Goal: Task Accomplishment & Management: Manage account settings

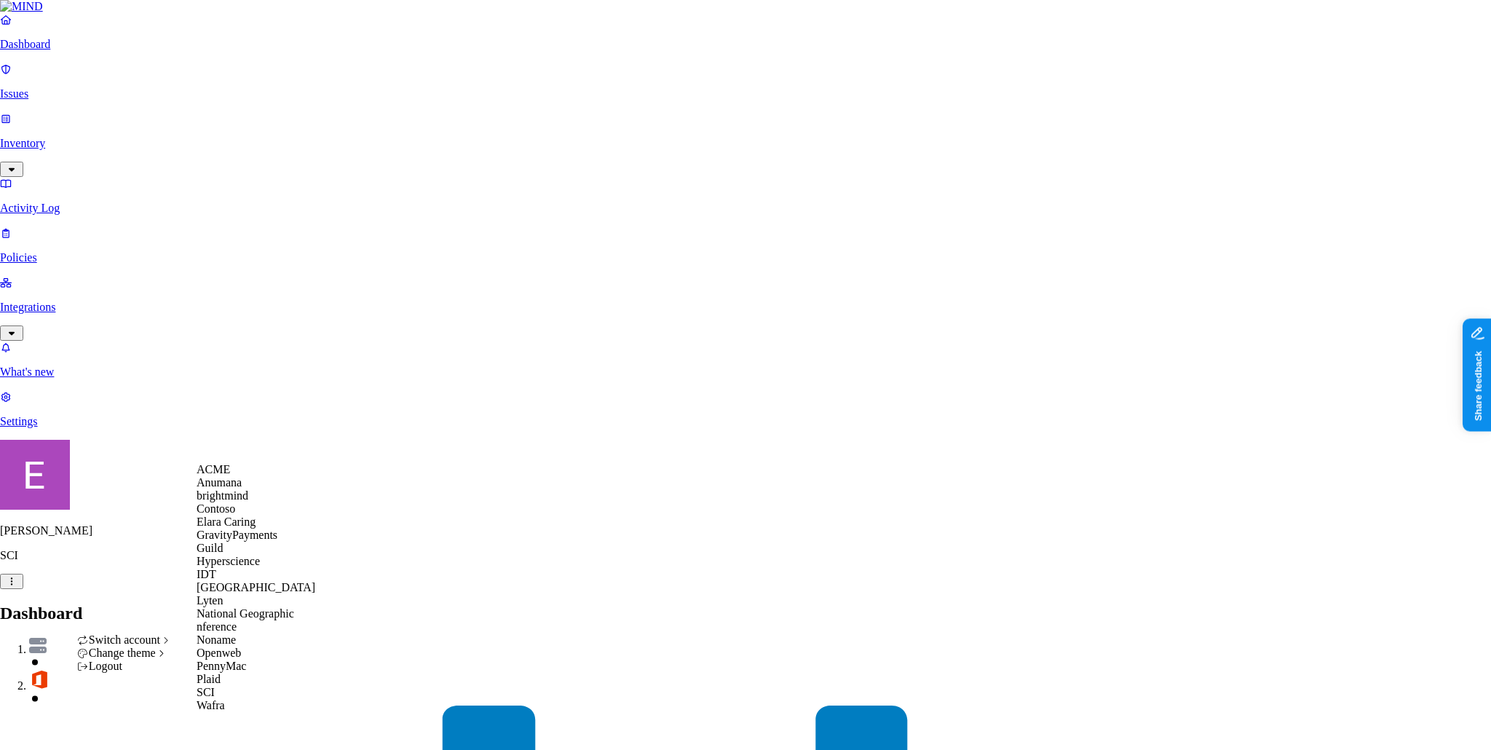
click at [249, 476] on div "ACME" at bounding box center [256, 469] width 119 height 13
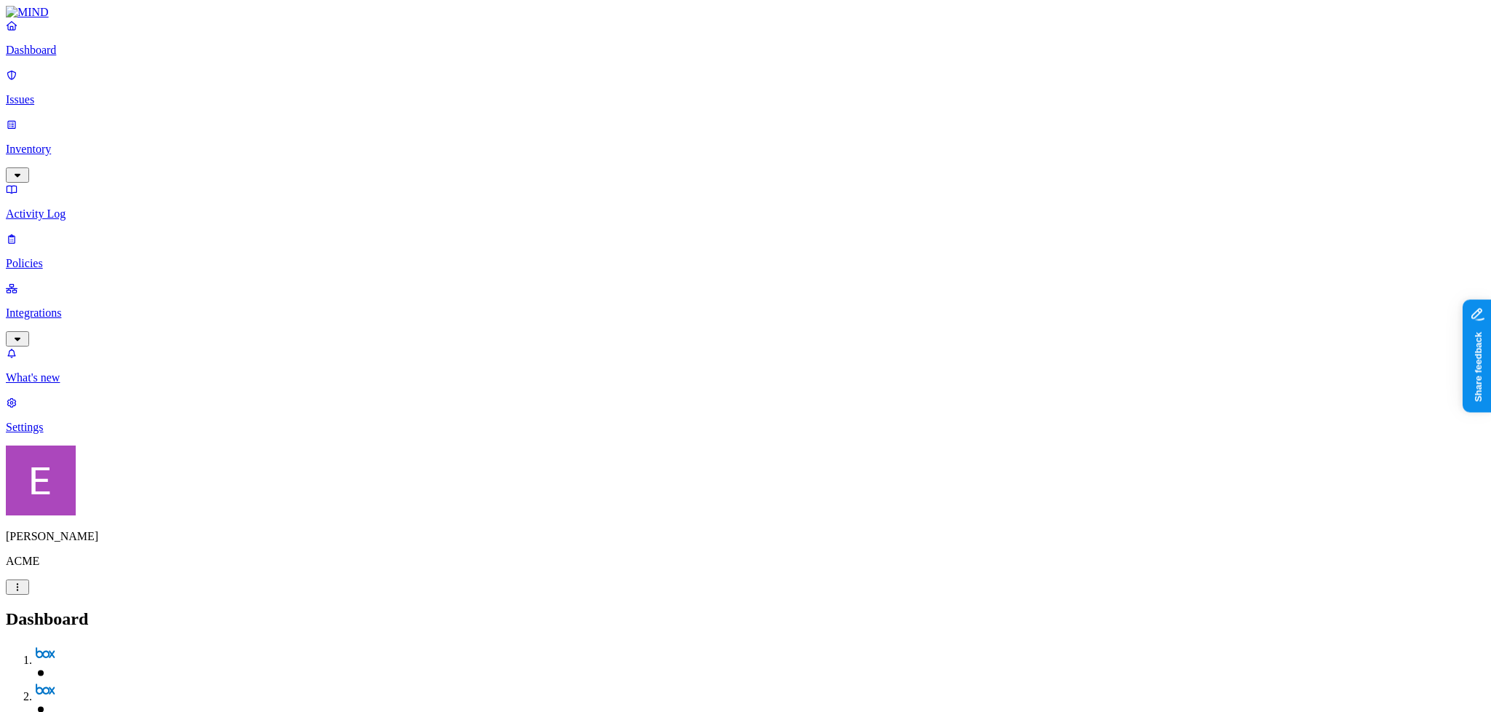
click at [79, 306] on p "Integrations" at bounding box center [745, 312] width 1479 height 13
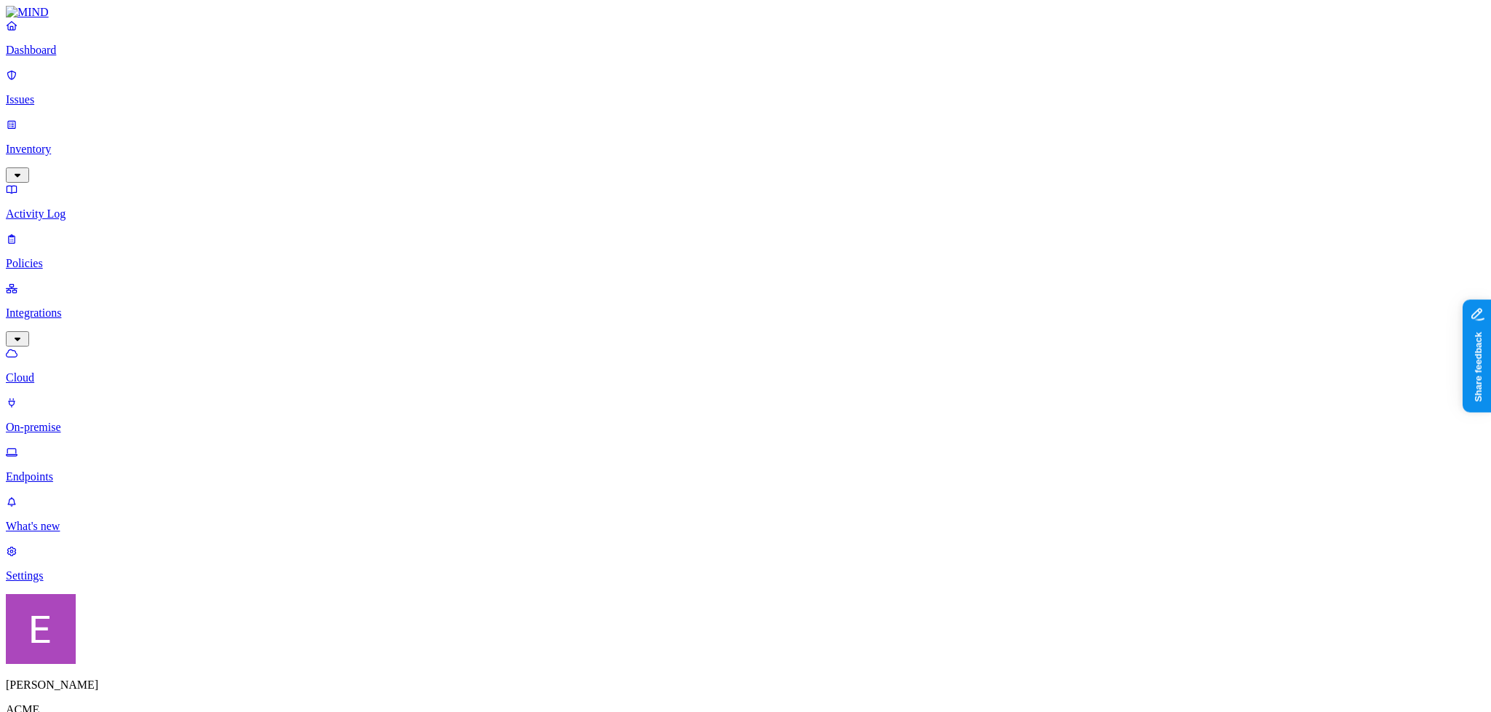
scroll to position [4, 0]
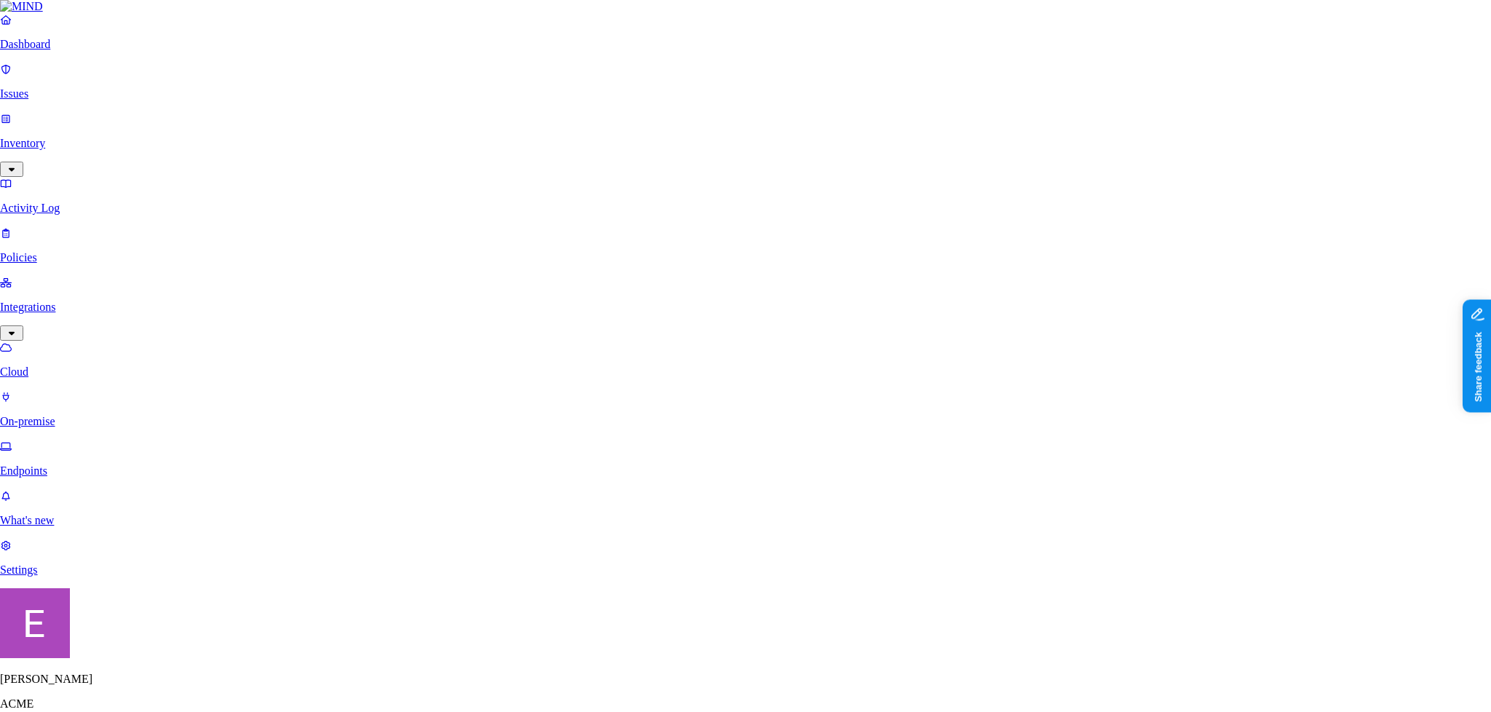
scroll to position [137, 0]
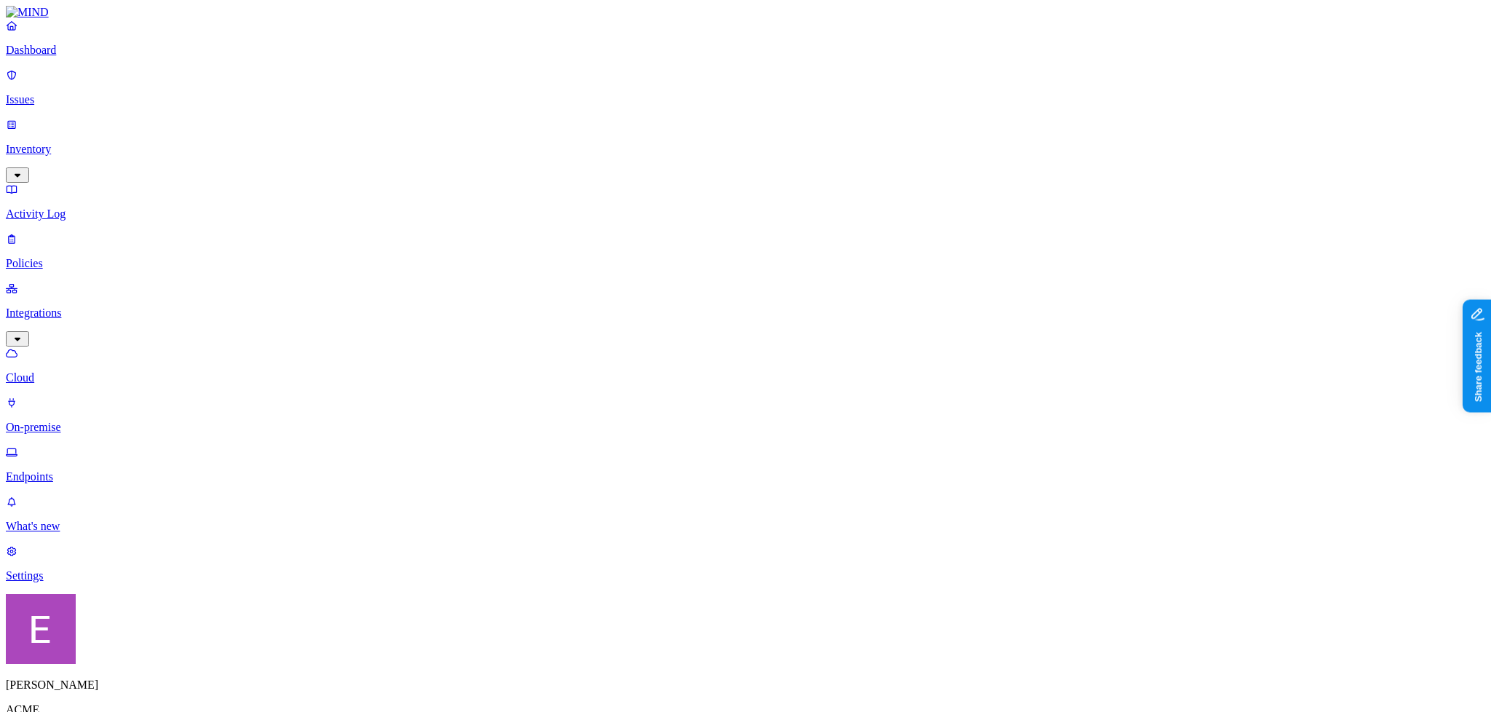
click at [59, 421] on p "On-premise" at bounding box center [745, 427] width 1479 height 13
click at [102, 470] on p "Endpoints" at bounding box center [745, 476] width 1479 height 13
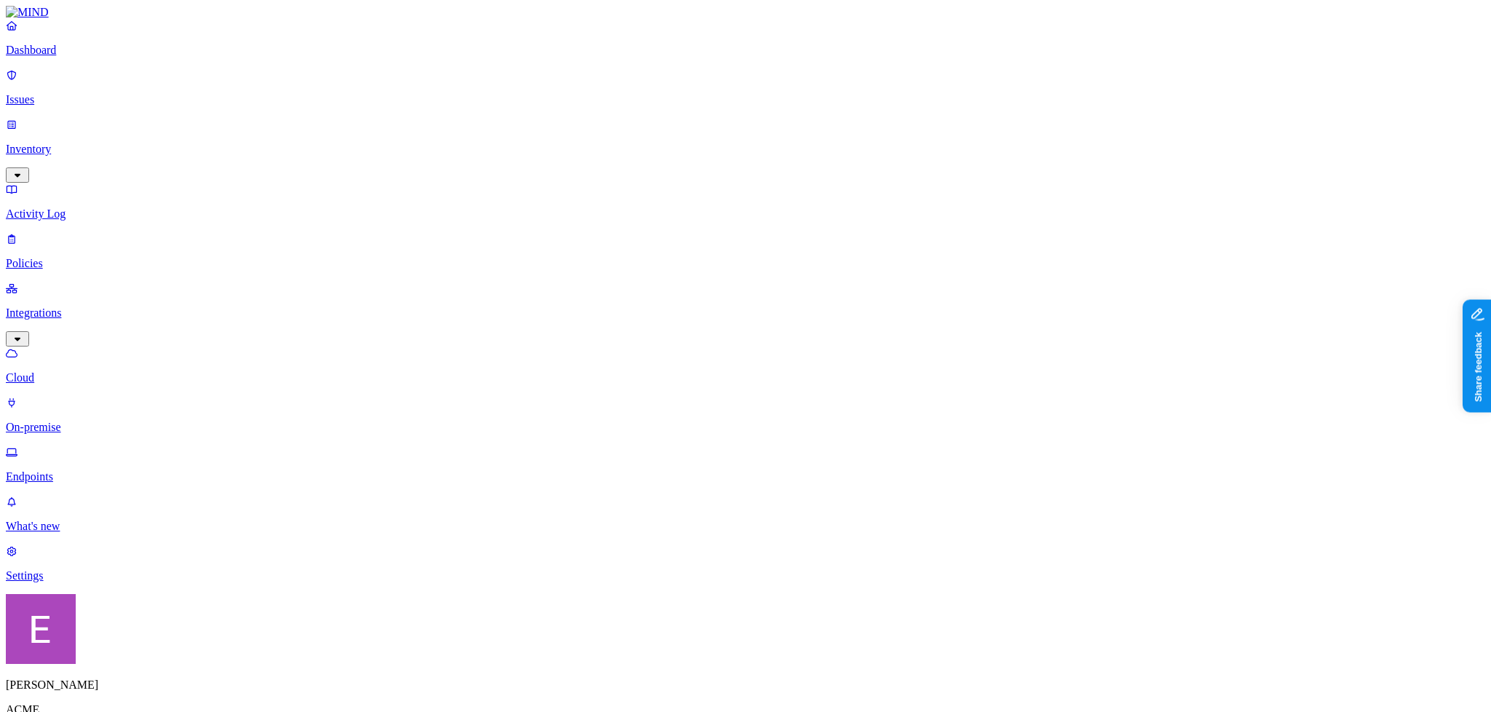
click at [61, 232] on link "Policies" at bounding box center [745, 251] width 1479 height 38
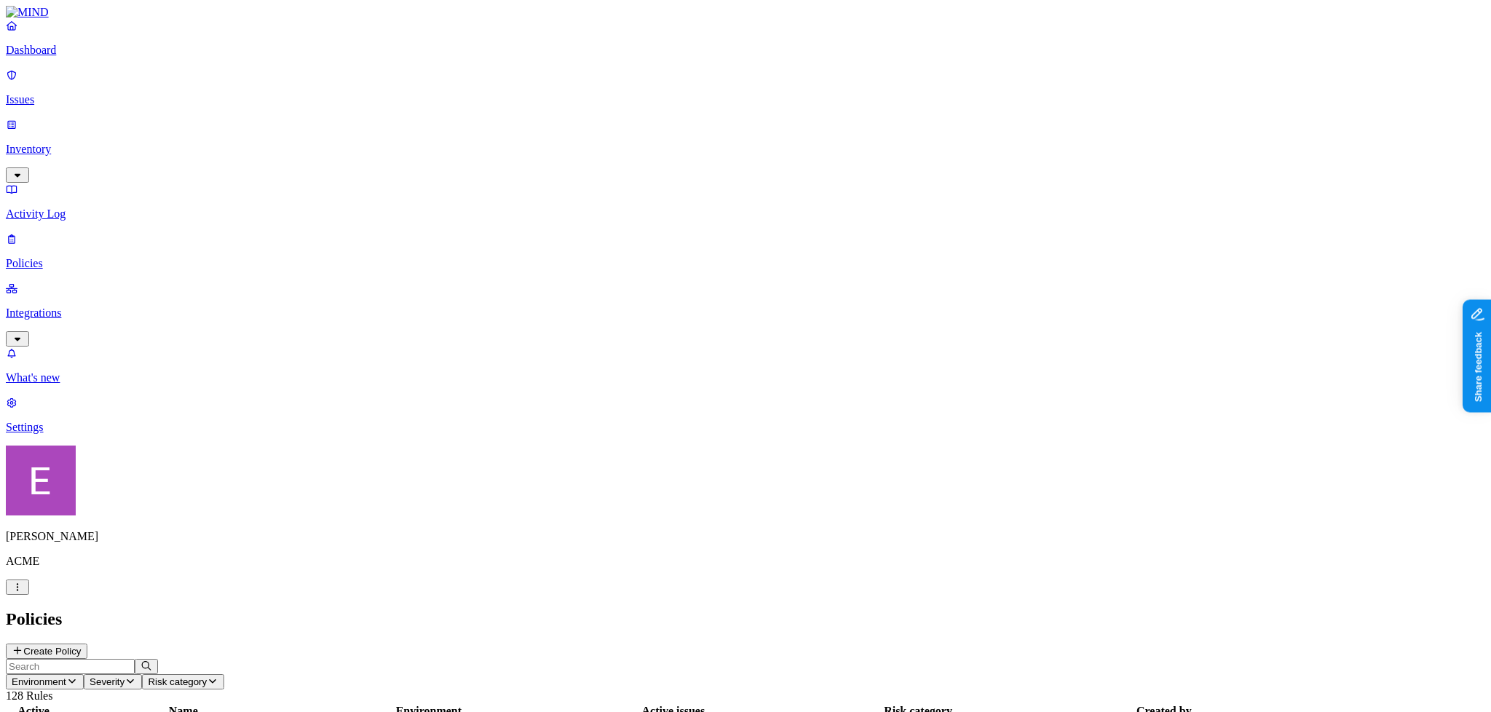
scroll to position [46, 0]
click at [87, 644] on button "Create Policy" at bounding box center [47, 651] width 82 height 15
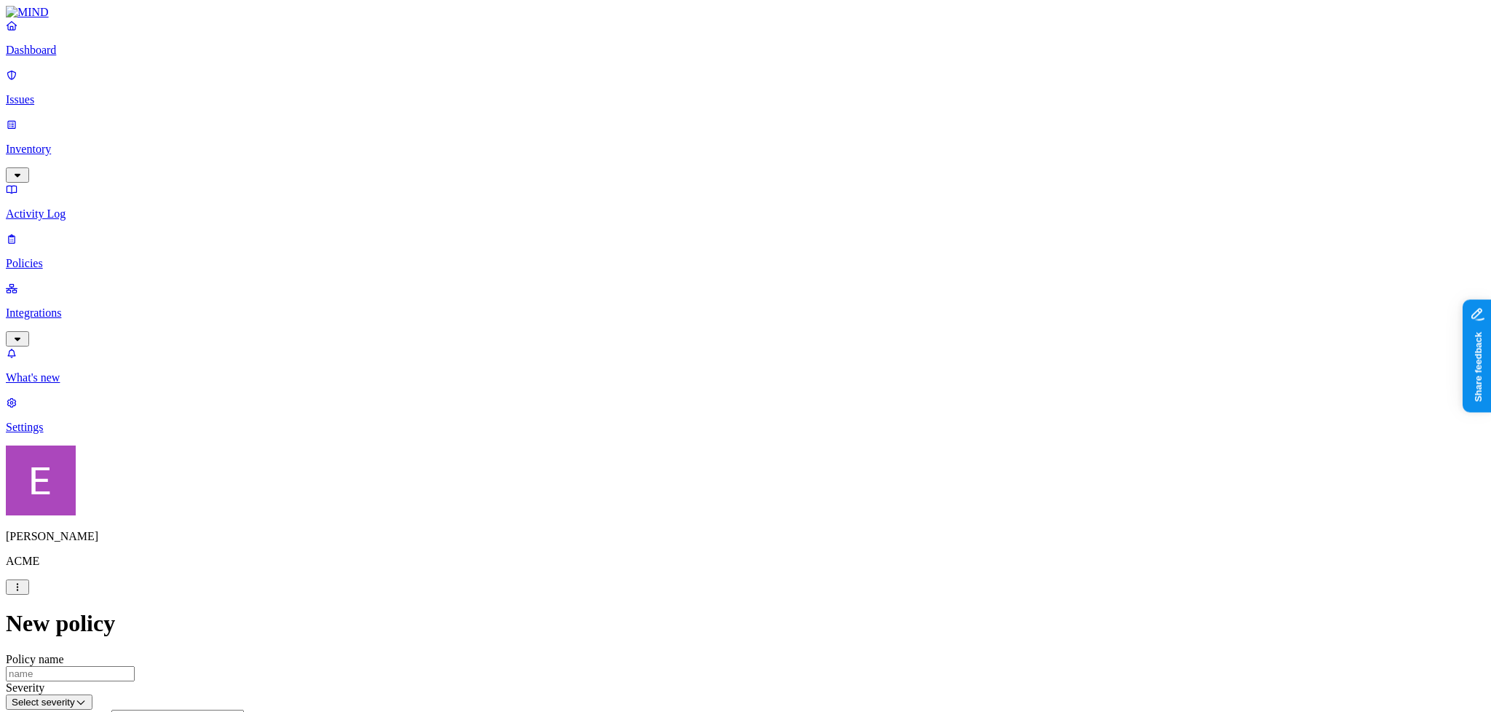
scroll to position [391, 0]
click at [675, 266] on label "Classification" at bounding box center [674, 262] width 64 height 12
click at [657, 344] on div "PII" at bounding box center [712, 330] width 140 height 41
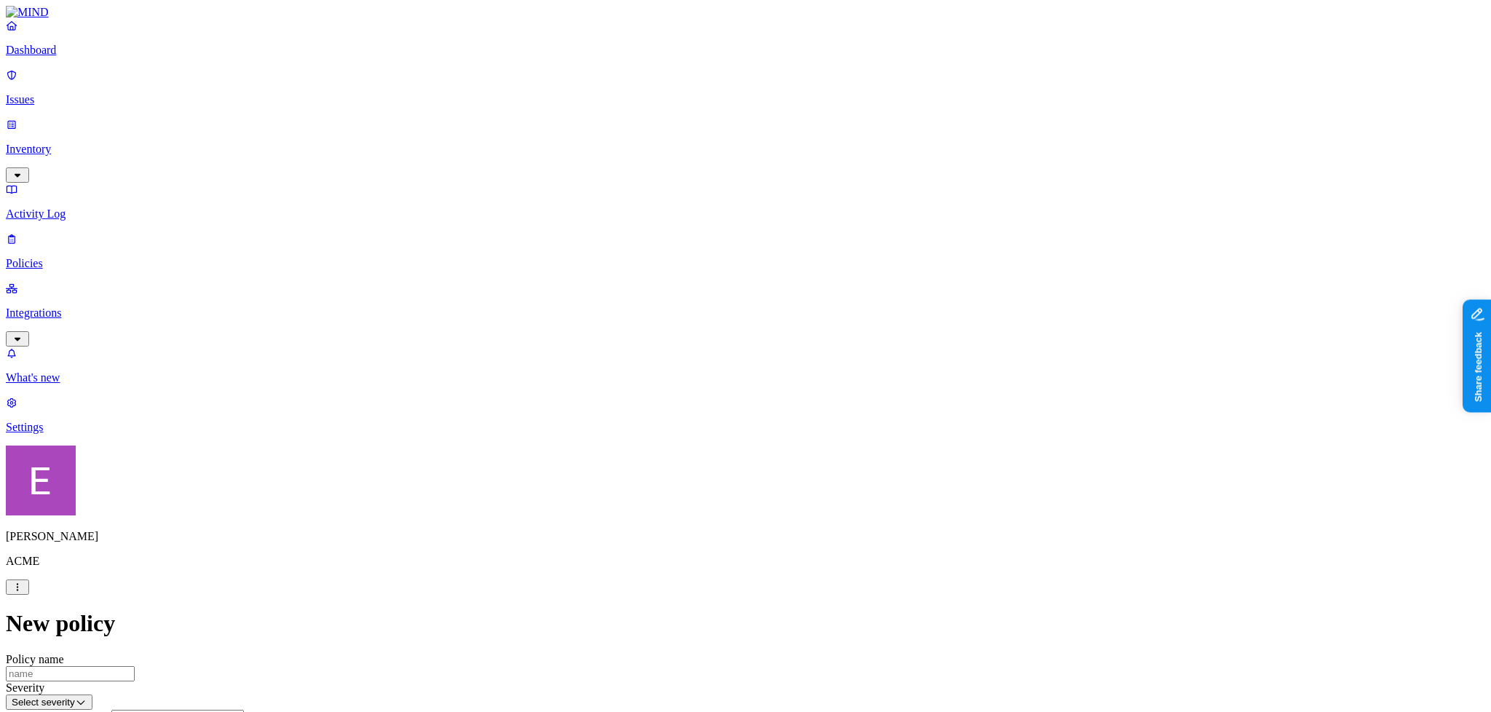
click at [755, 292] on label "AND" at bounding box center [747, 286] width 25 height 12
click at [777, 307] on label "Data type" at bounding box center [757, 301] width 45 height 12
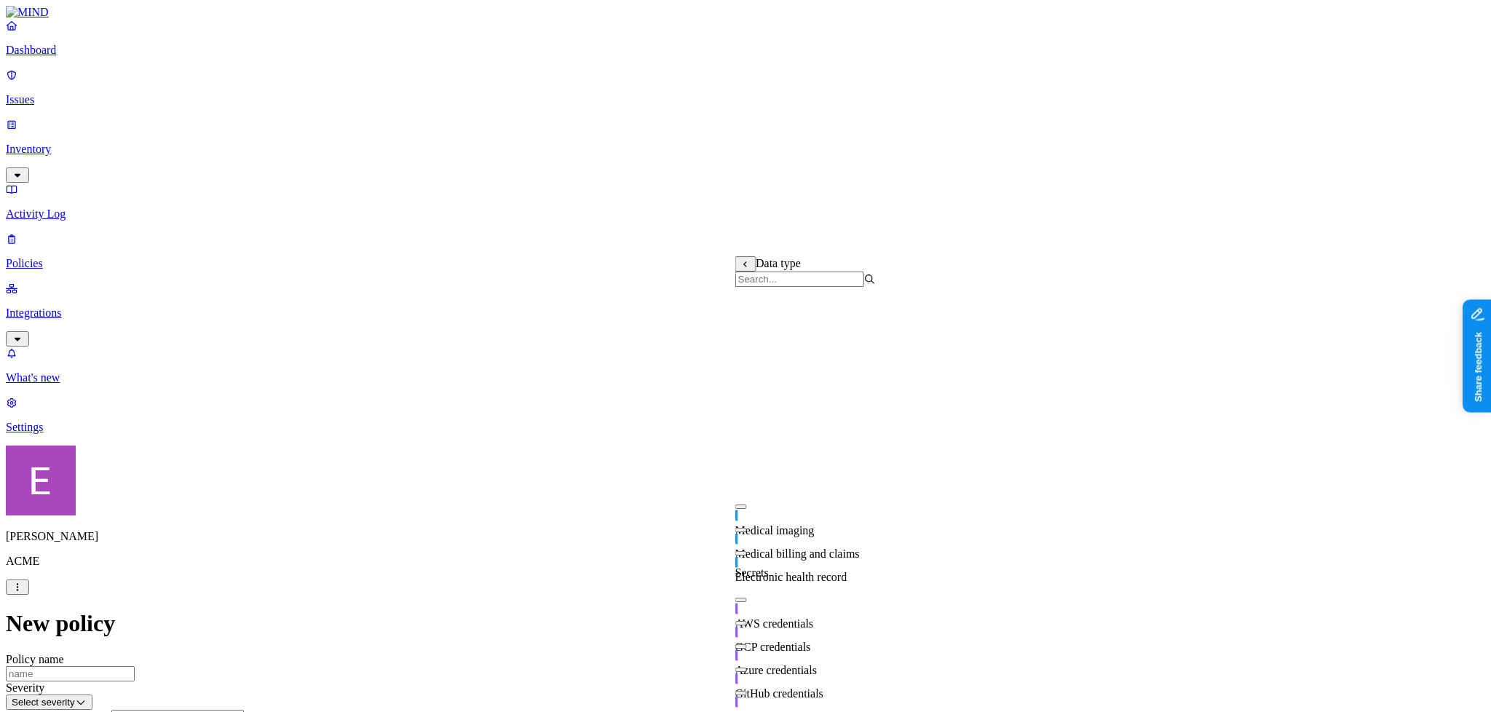
scroll to position [0, 0]
click at [747, 392] on button "button" at bounding box center [741, 390] width 12 height 4
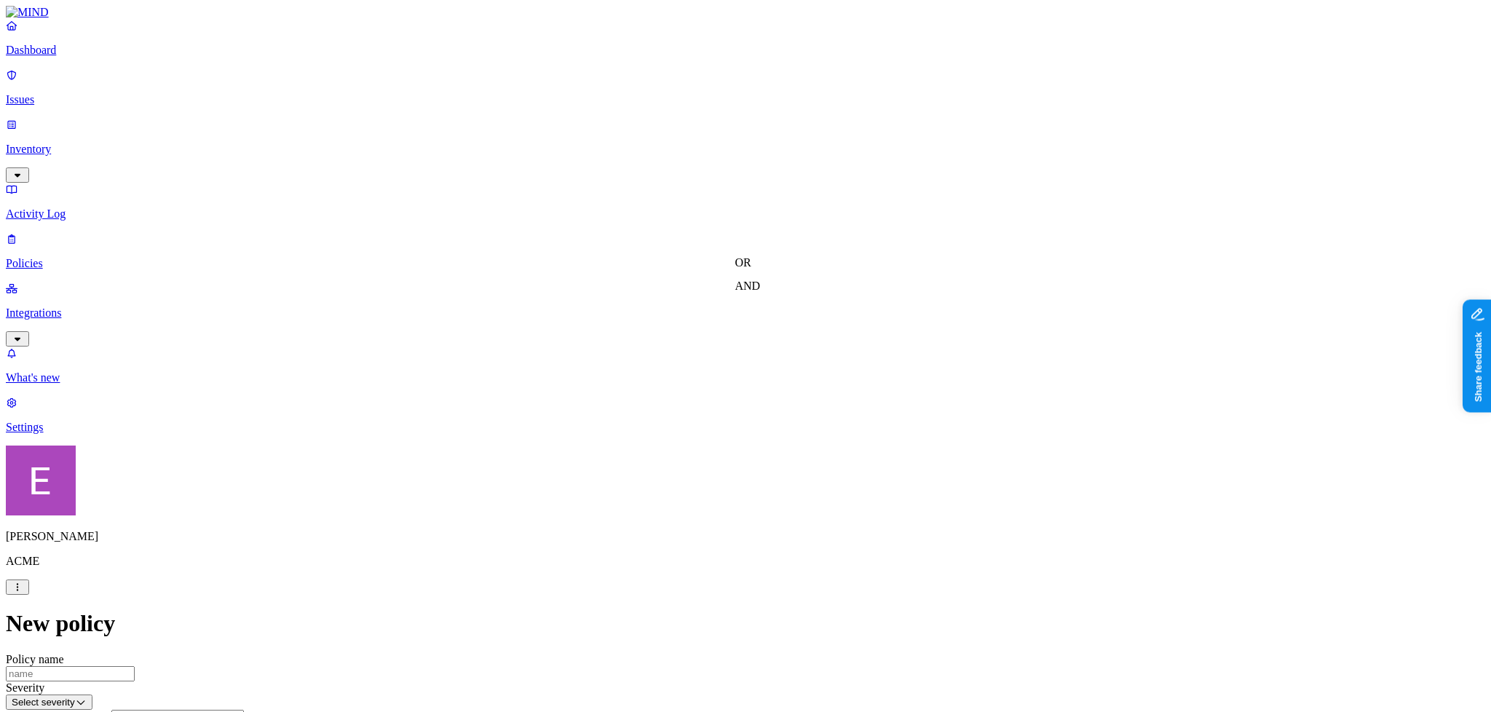
click at [695, 354] on label "Web Category" at bounding box center [689, 353] width 43 height 25
click at [679, 396] on icon at bounding box center [674, 391] width 12 height 9
click at [679, 397] on icon at bounding box center [674, 393] width 12 height 9
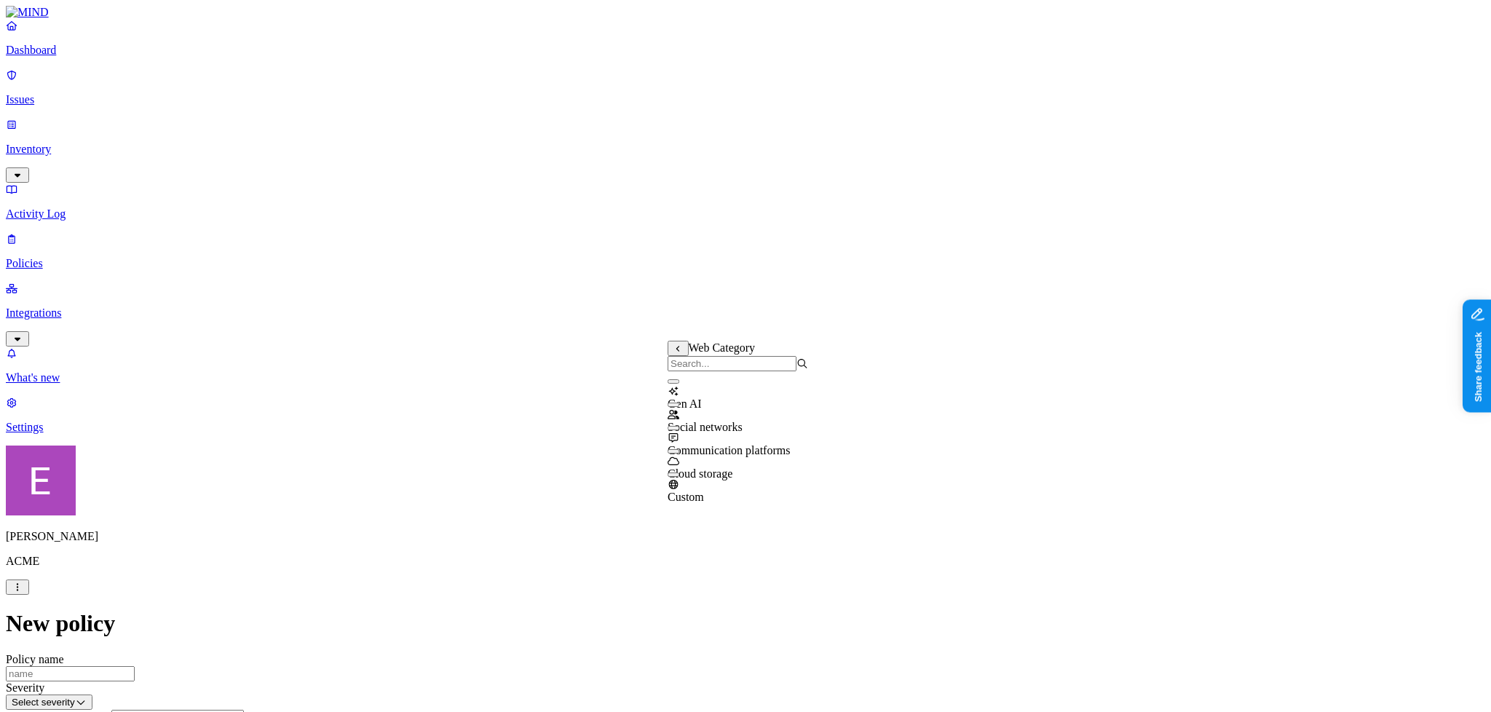
click at [702, 379] on label "Web Domain" at bounding box center [687, 376] width 38 height 25
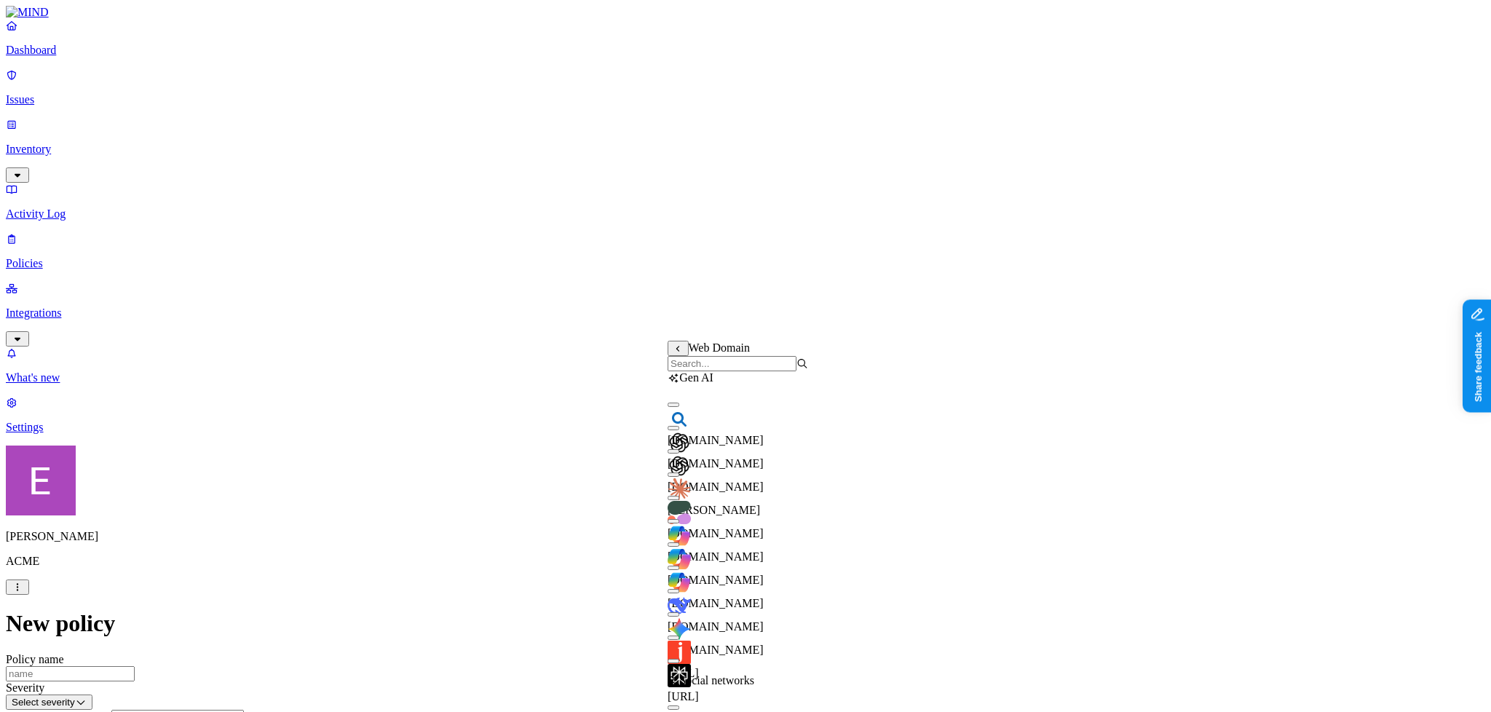
scroll to position [81, 0]
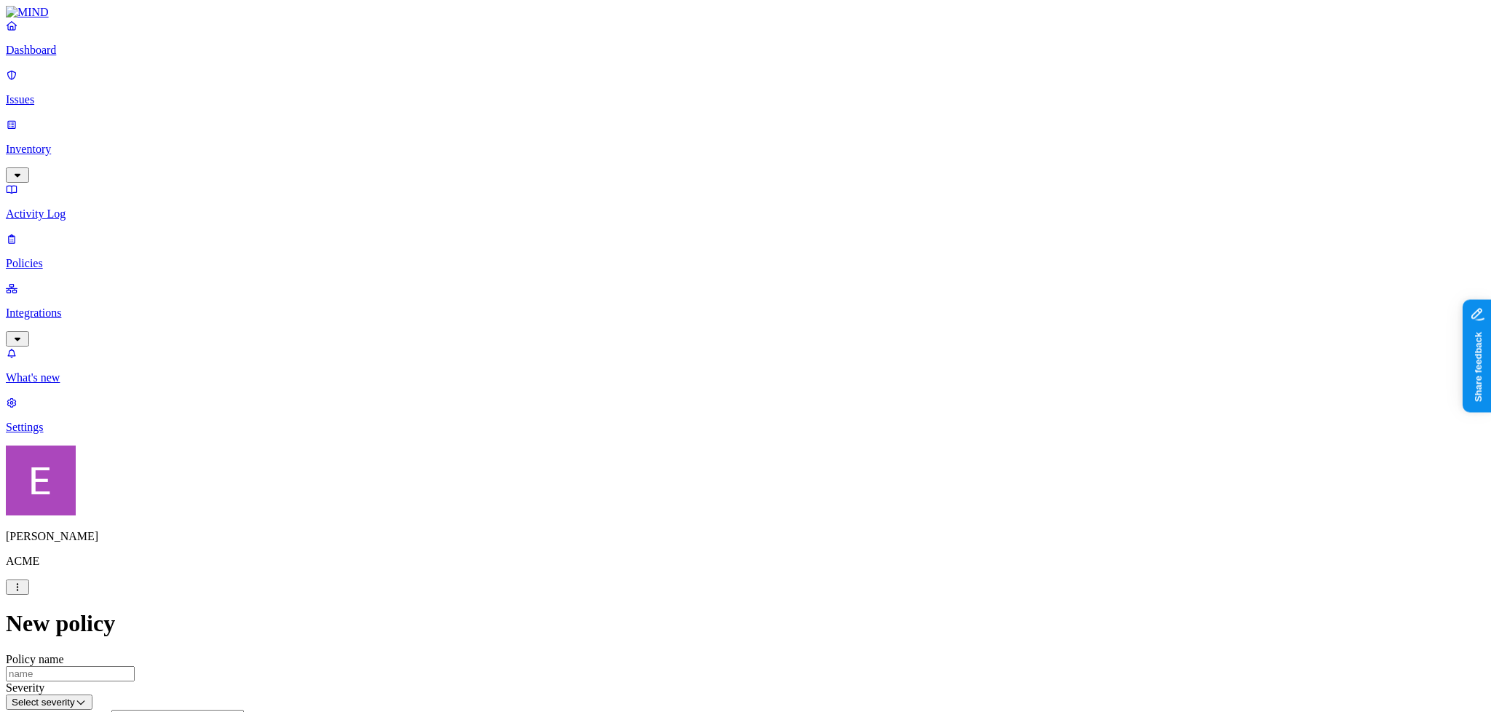
click at [50, 57] on p "Dashboard" at bounding box center [745, 50] width 1479 height 13
click at [79, 143] on p "Inventory" at bounding box center [745, 149] width 1479 height 13
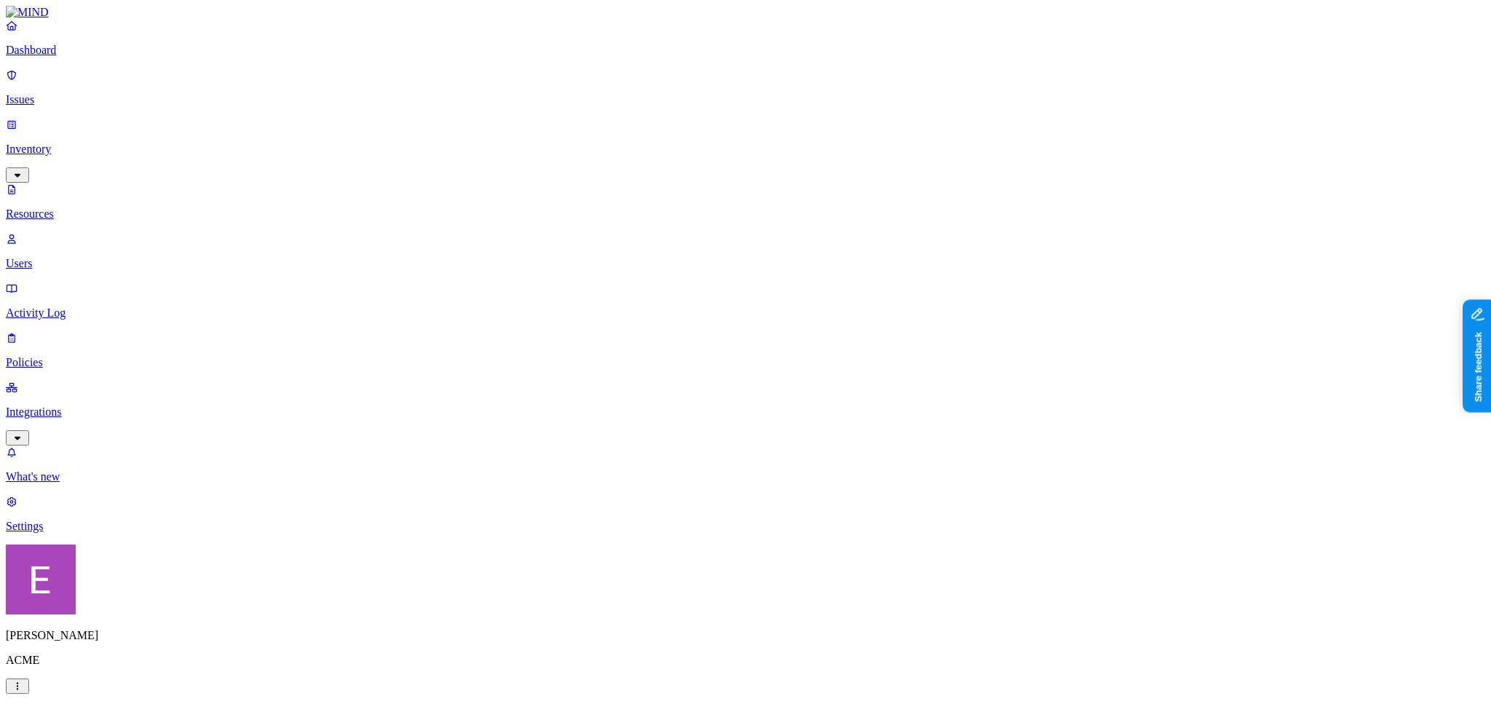
click at [59, 99] on link "Issues" at bounding box center [745, 87] width 1479 height 38
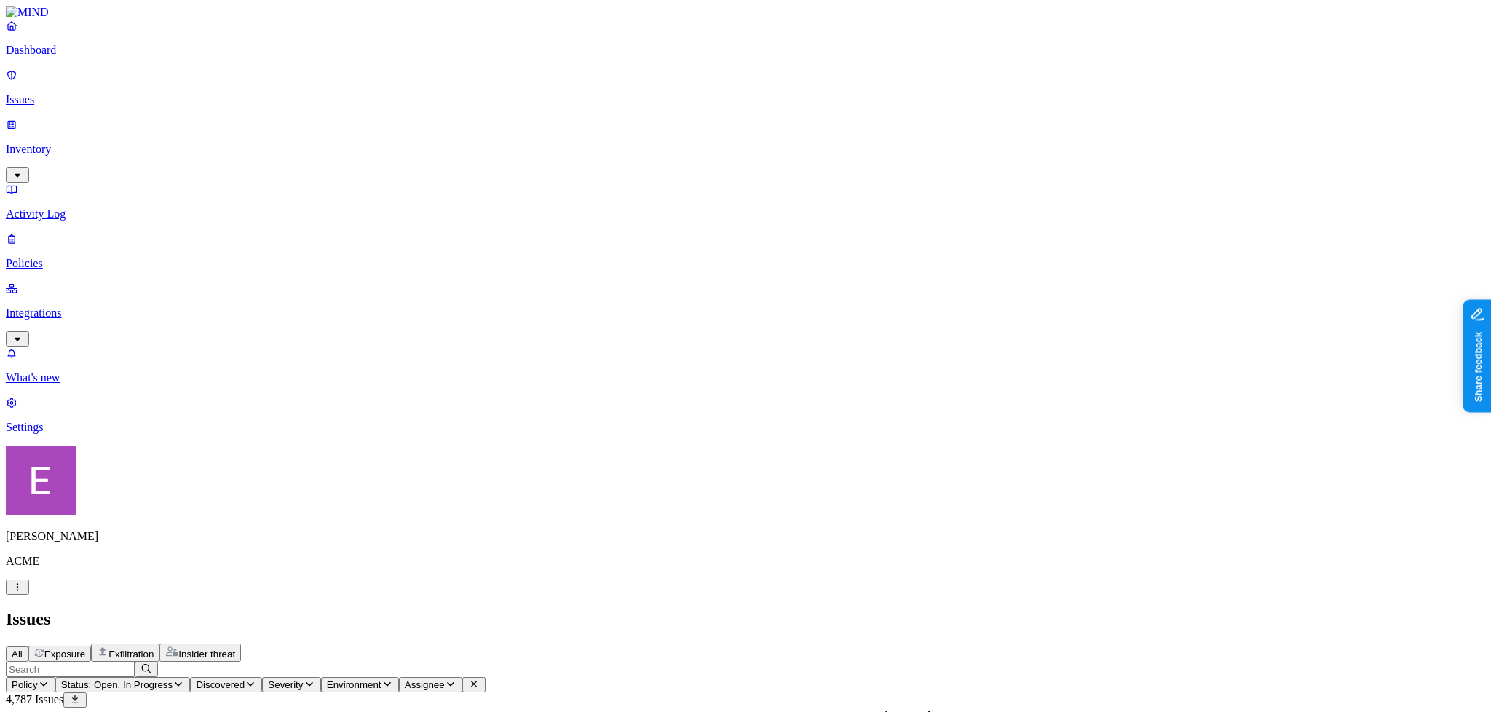
scroll to position [68, 0]
click at [303, 679] on span "Severity" at bounding box center [285, 684] width 35 height 11
click at [587, 124] on img at bounding box center [586, 130] width 12 height 12
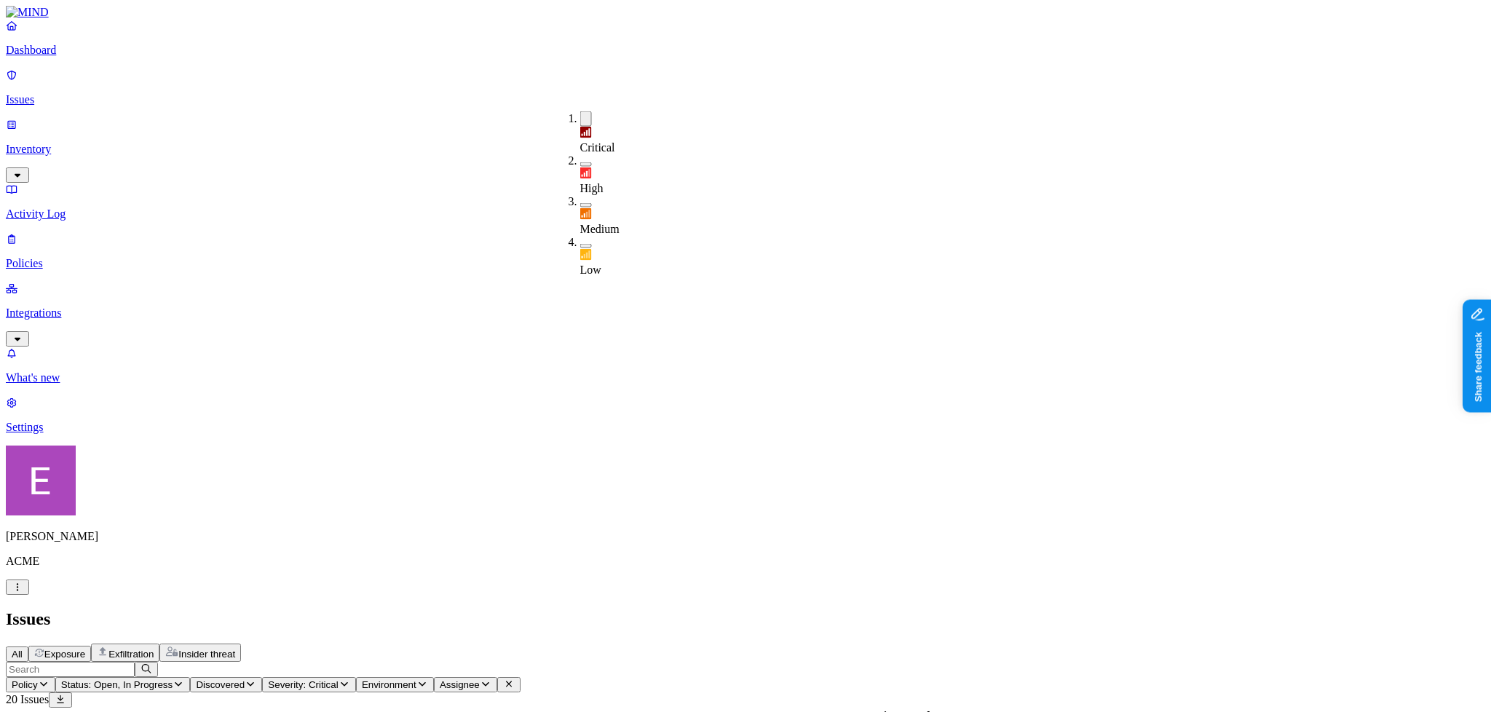
scroll to position [23, 0]
click at [36, 57] on link "Dashboard" at bounding box center [745, 38] width 1479 height 38
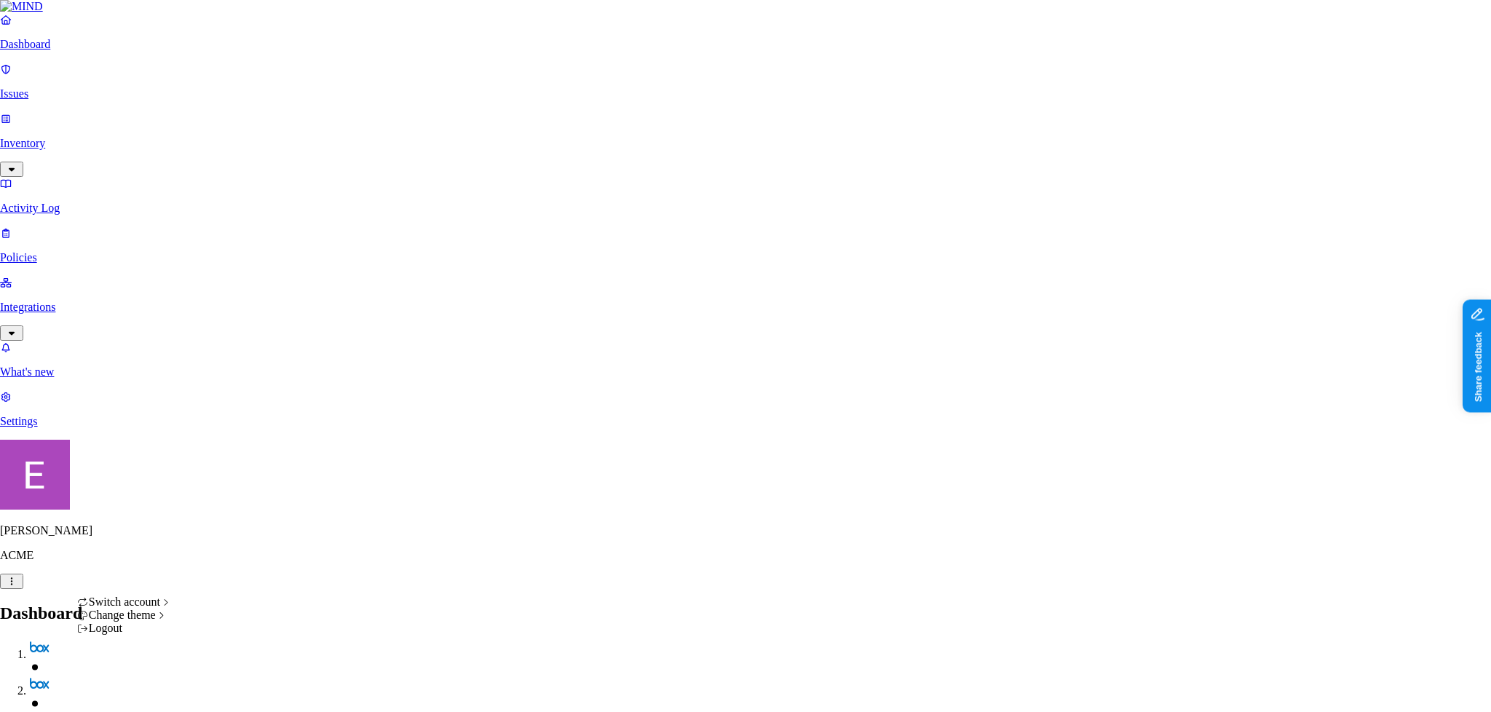
click at [231, 633] on div "Light" at bounding box center [220, 626] width 46 height 13
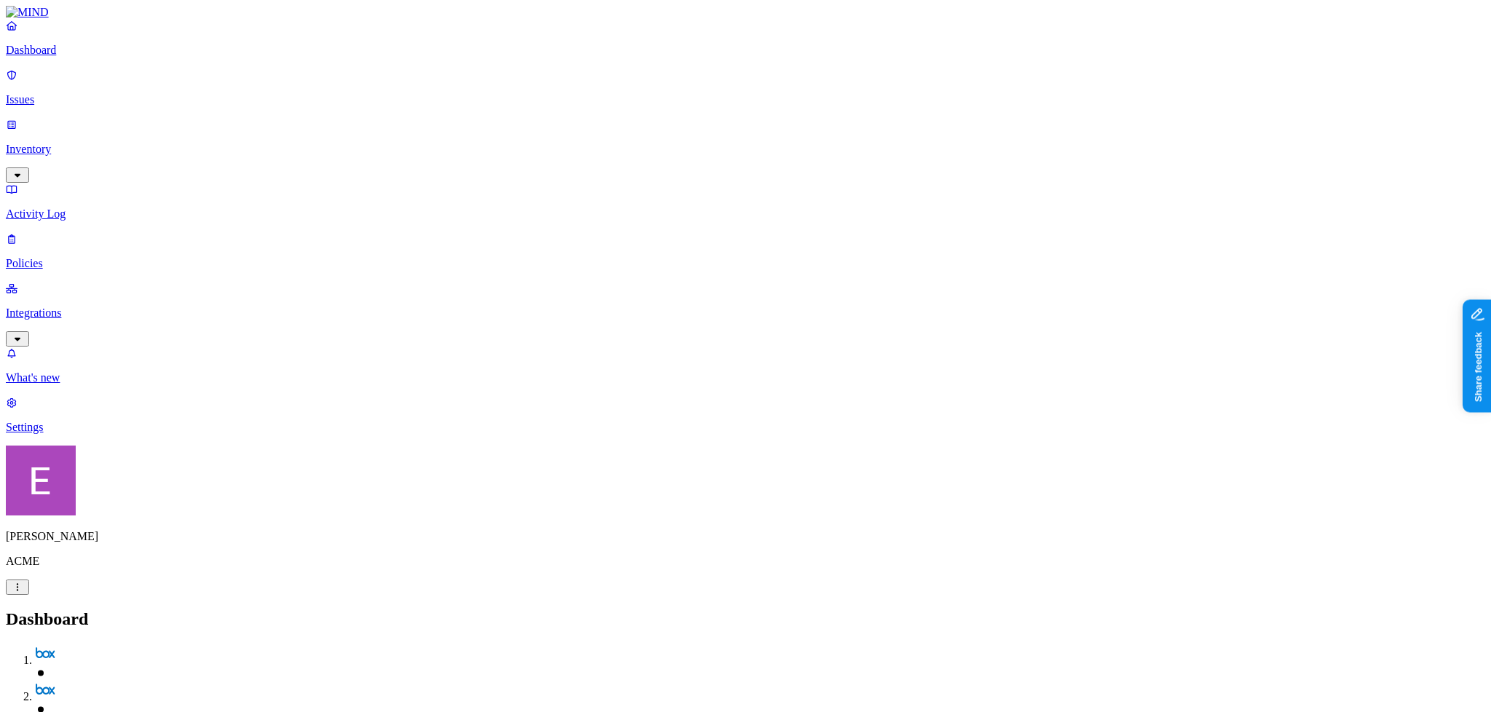
click at [75, 143] on p "Inventory" at bounding box center [745, 149] width 1479 height 13
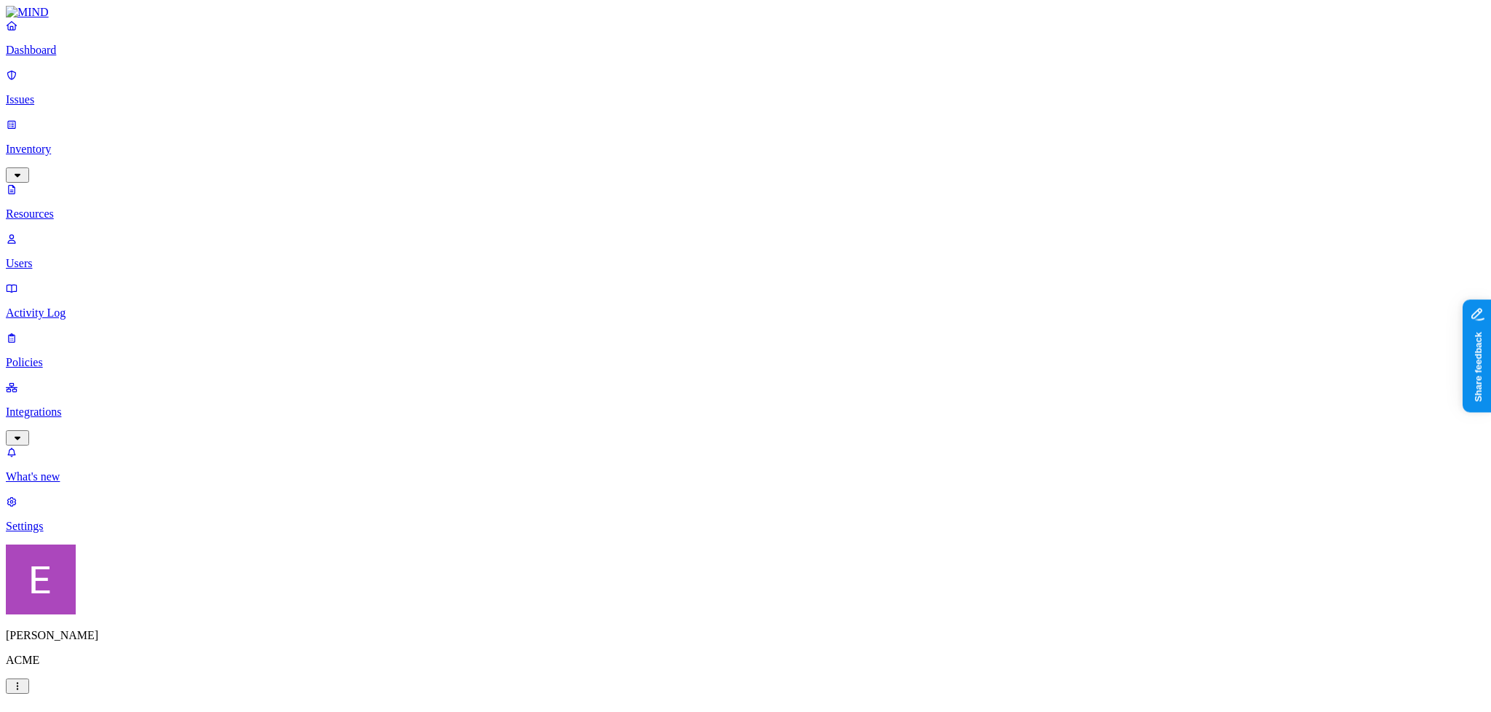
click at [75, 57] on link "Dashboard" at bounding box center [745, 38] width 1479 height 38
